Goal: Task Accomplishment & Management: Manage account settings

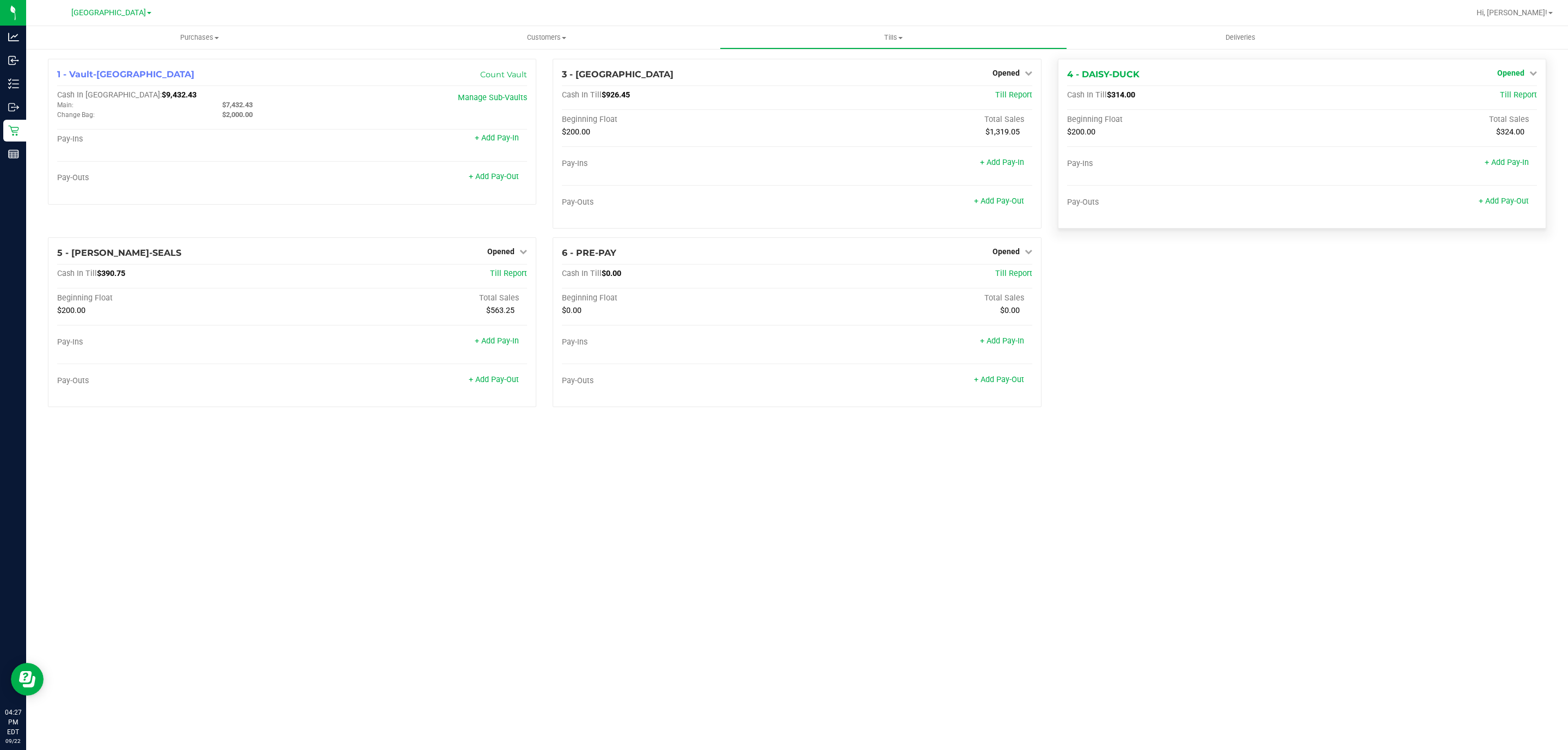
click at [1521, 70] on span "Opened" at bounding box center [1511, 73] width 27 height 9
click at [1518, 92] on link "Close Till" at bounding box center [1511, 96] width 29 height 9
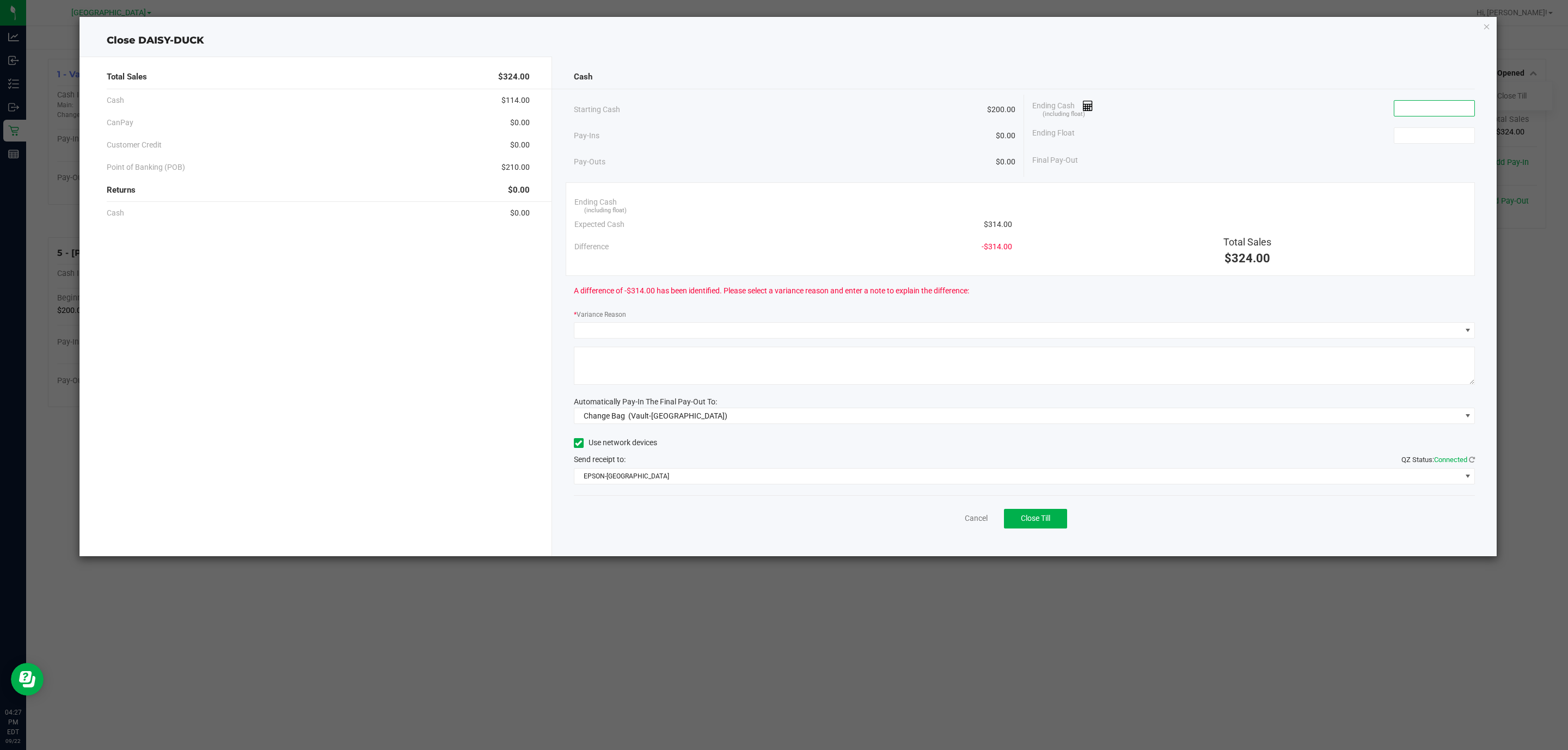
click at [1432, 111] on input at bounding box center [1434, 108] width 80 height 15
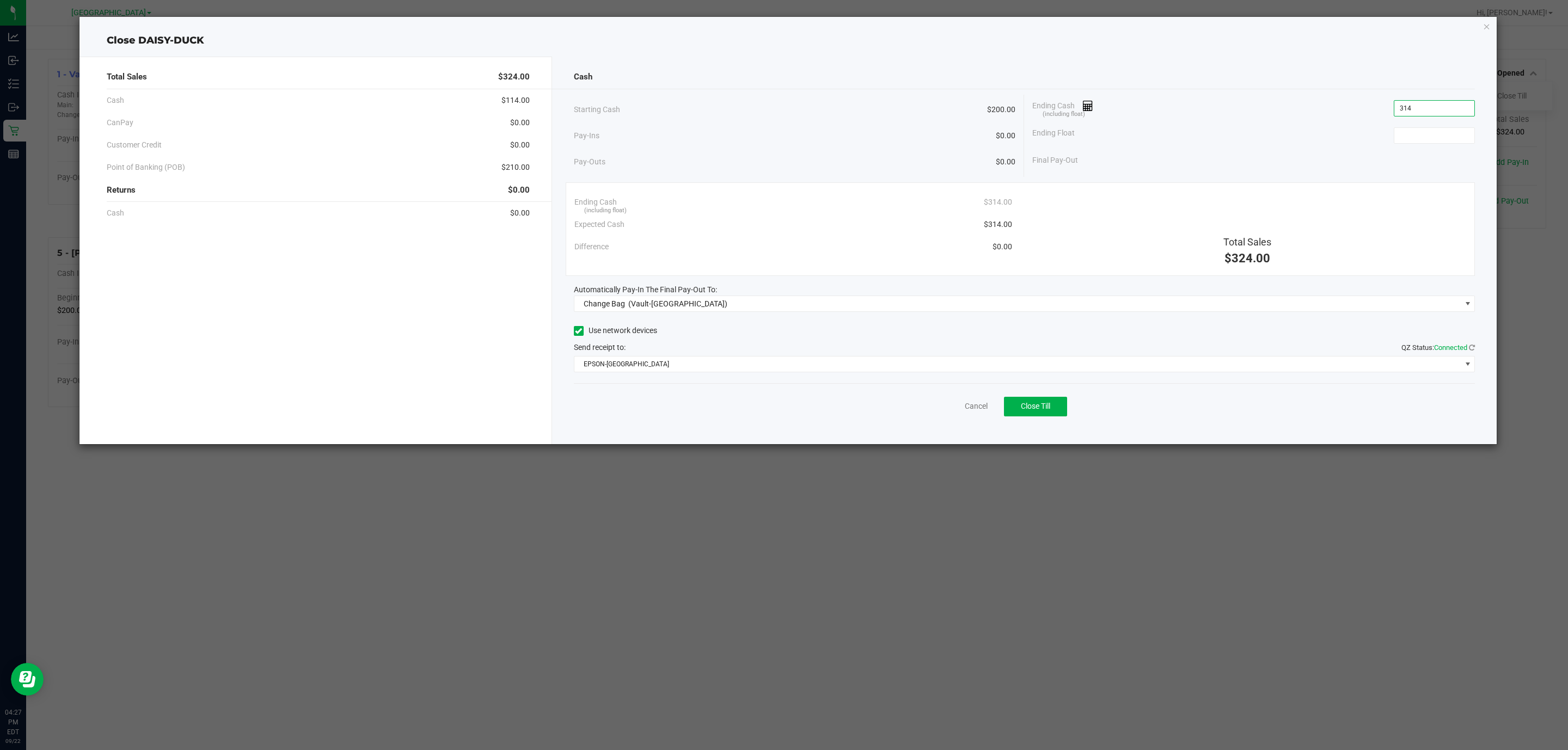
type input "$314.00"
type input "$200.00"
click at [617, 308] on span "Change Bag" at bounding box center [604, 304] width 41 height 9
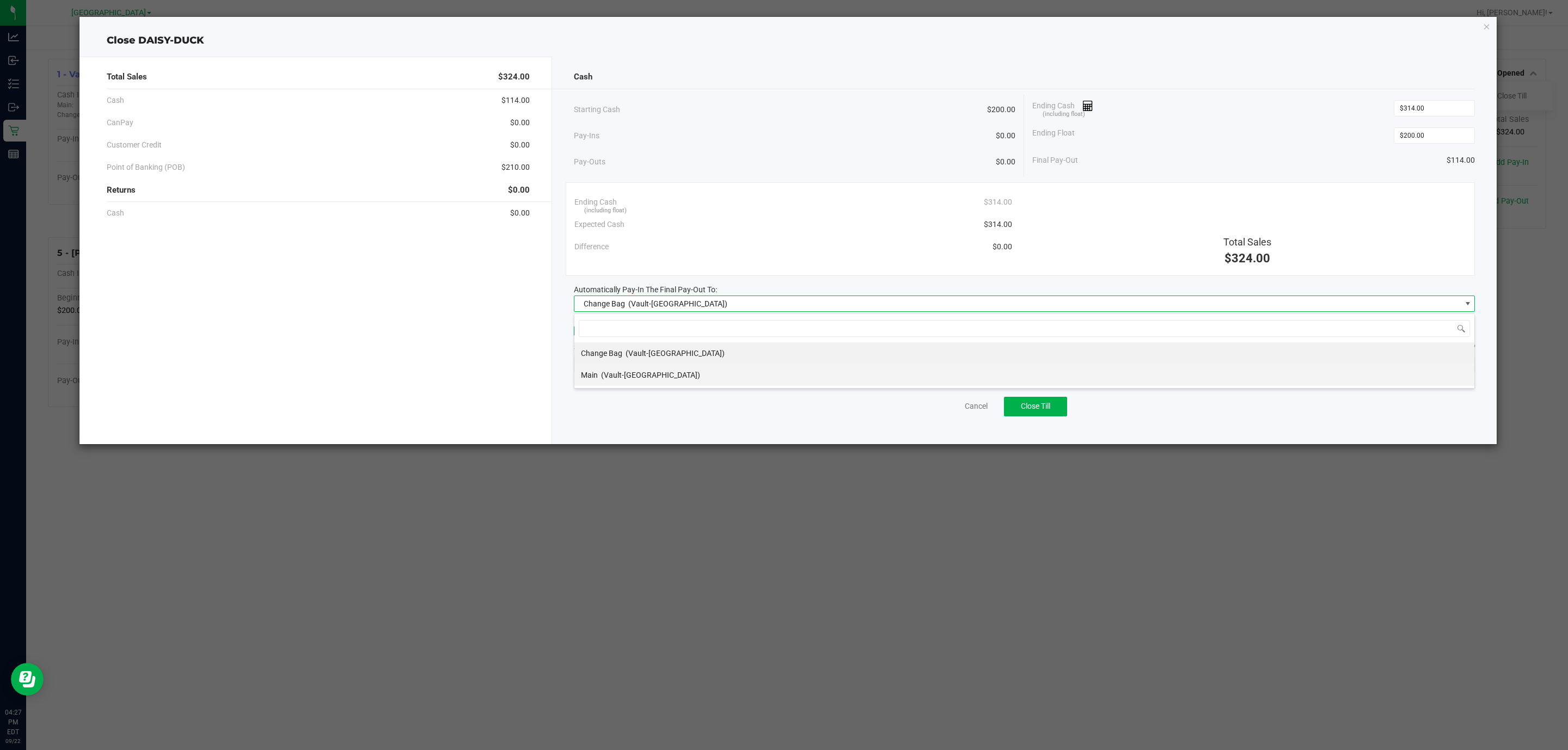
click at [606, 380] on span "(Vault-Deerfield Beach)" at bounding box center [651, 375] width 99 height 9
click at [639, 362] on span "EPSON-CYPRUS" at bounding box center [1018, 364] width 887 height 15
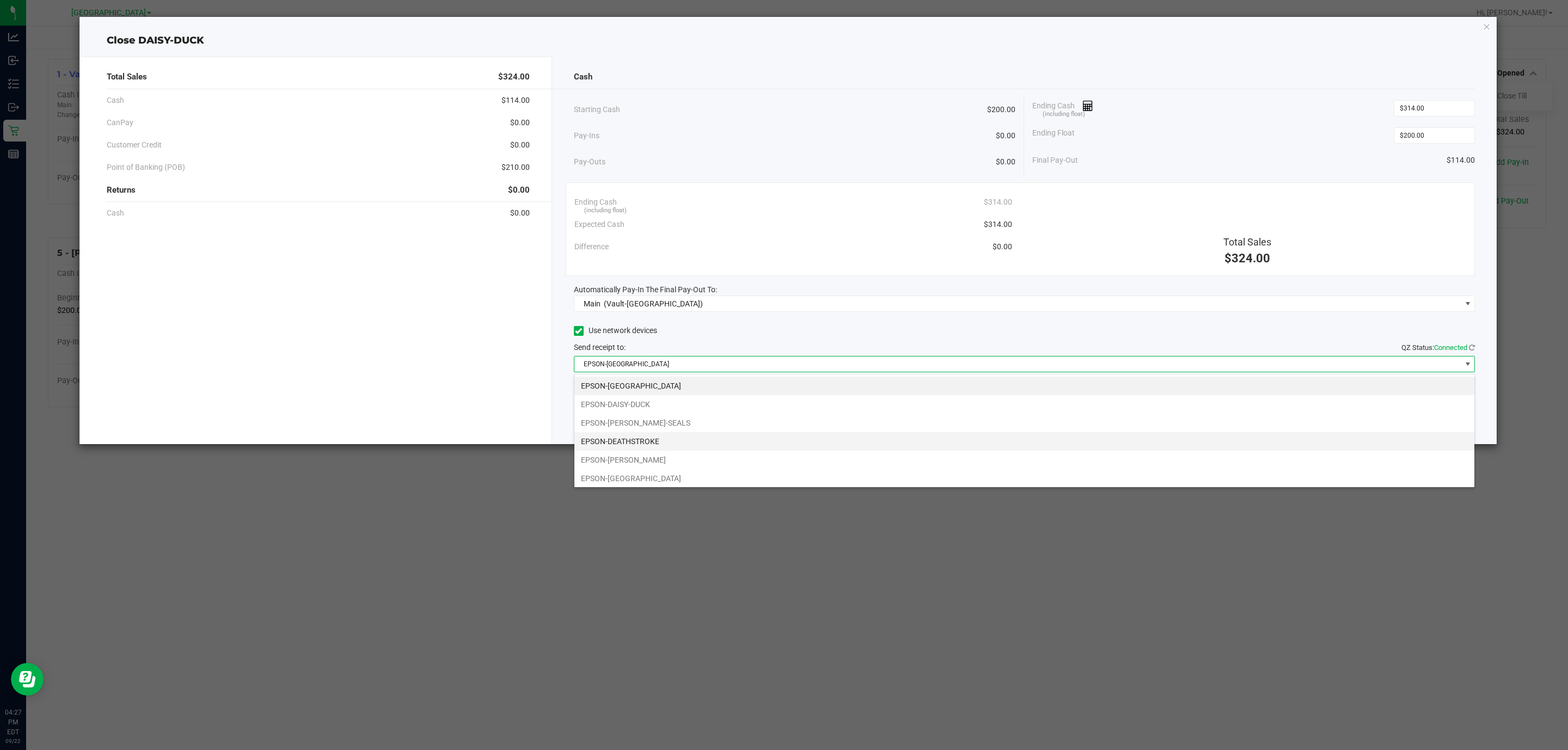
click at [670, 436] on li "EPSON-DEATHSTROKE" at bounding box center [1025, 441] width 900 height 18
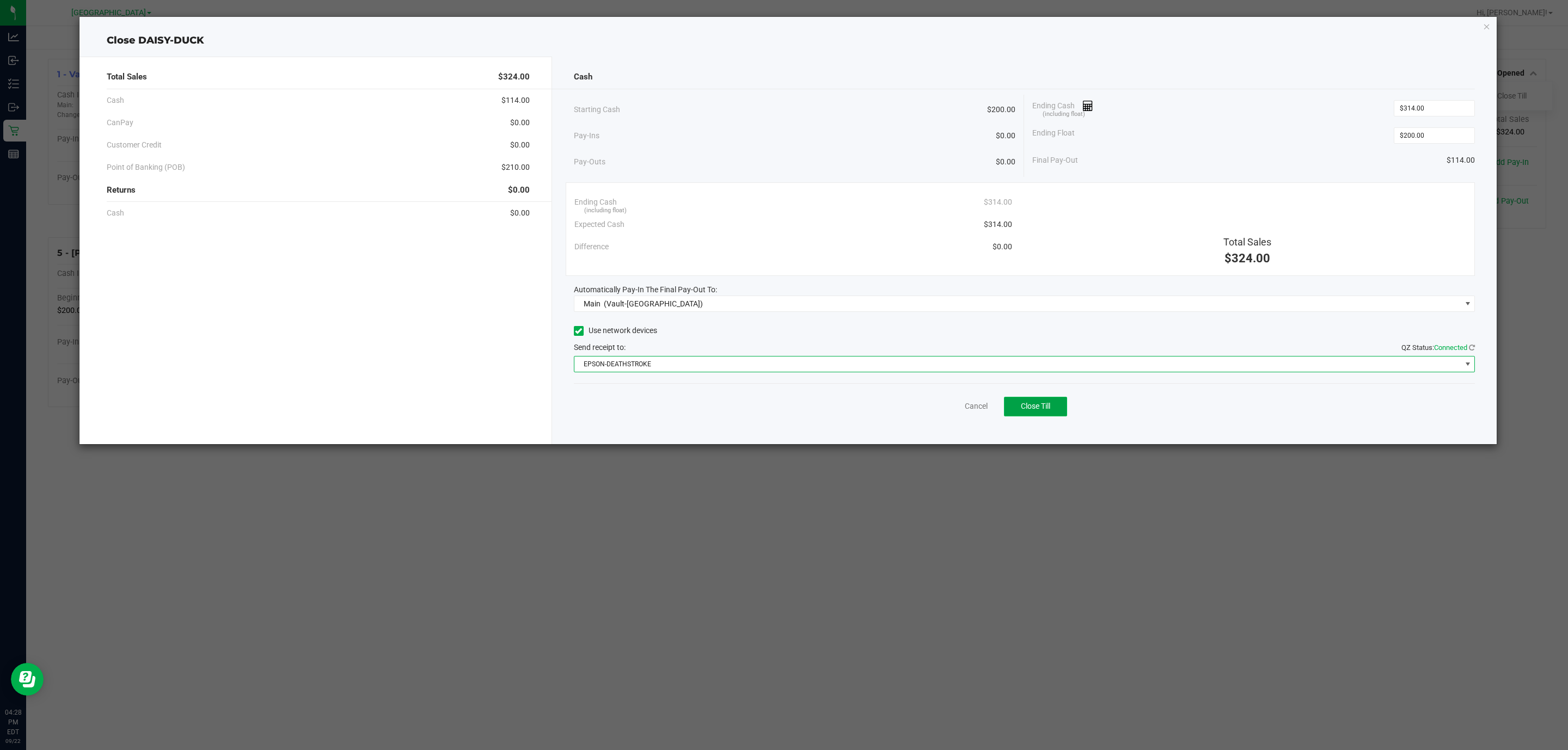
click at [1029, 409] on span "Close Till" at bounding box center [1035, 406] width 29 height 9
click at [957, 406] on link "Dismiss" at bounding box center [952, 407] width 26 height 11
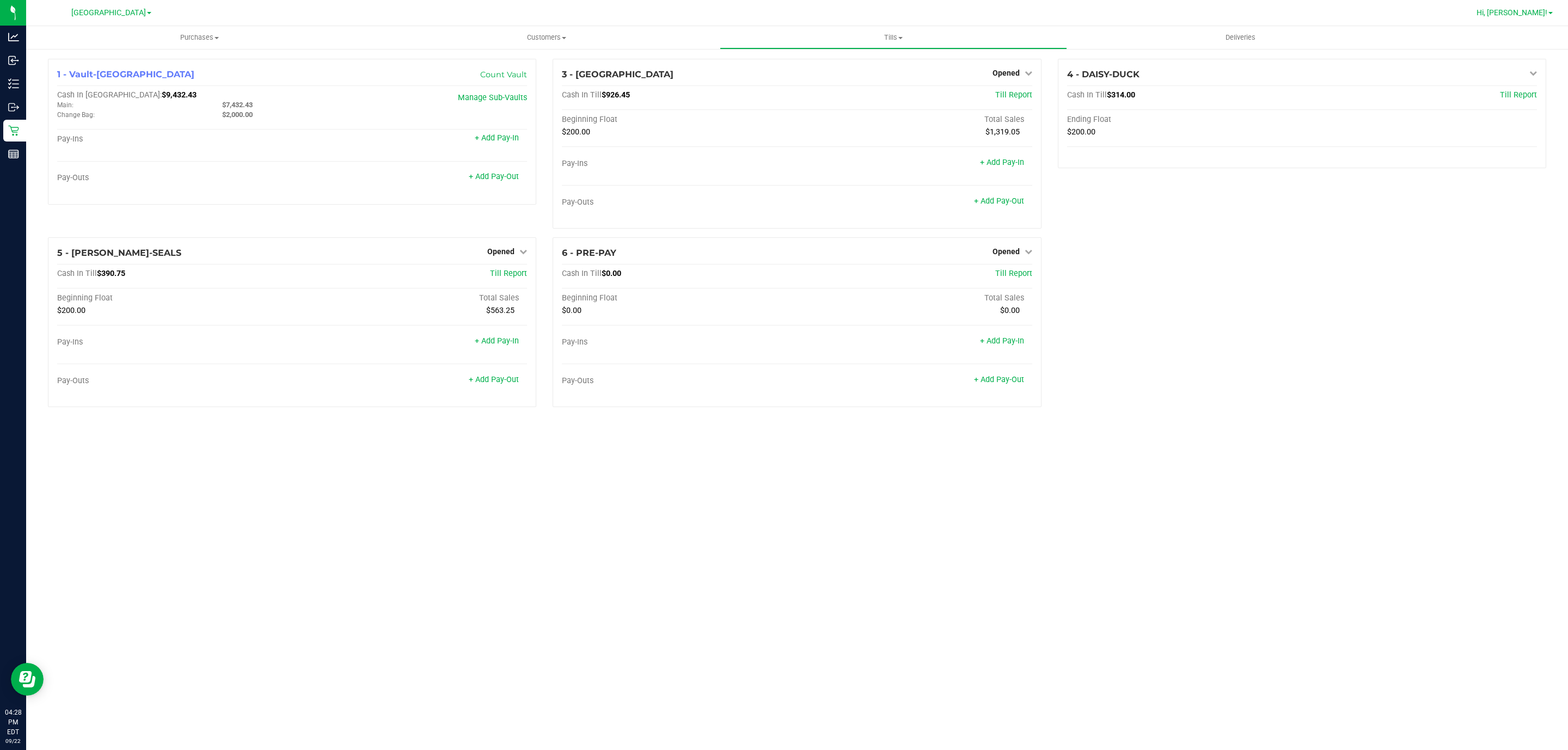
click at [1534, 9] on span "Hi, [PERSON_NAME]!" at bounding box center [1512, 13] width 71 height 9
click at [1489, 98] on icon at bounding box center [1491, 96] width 9 height 11
